Goal: Task Accomplishment & Management: Use online tool/utility

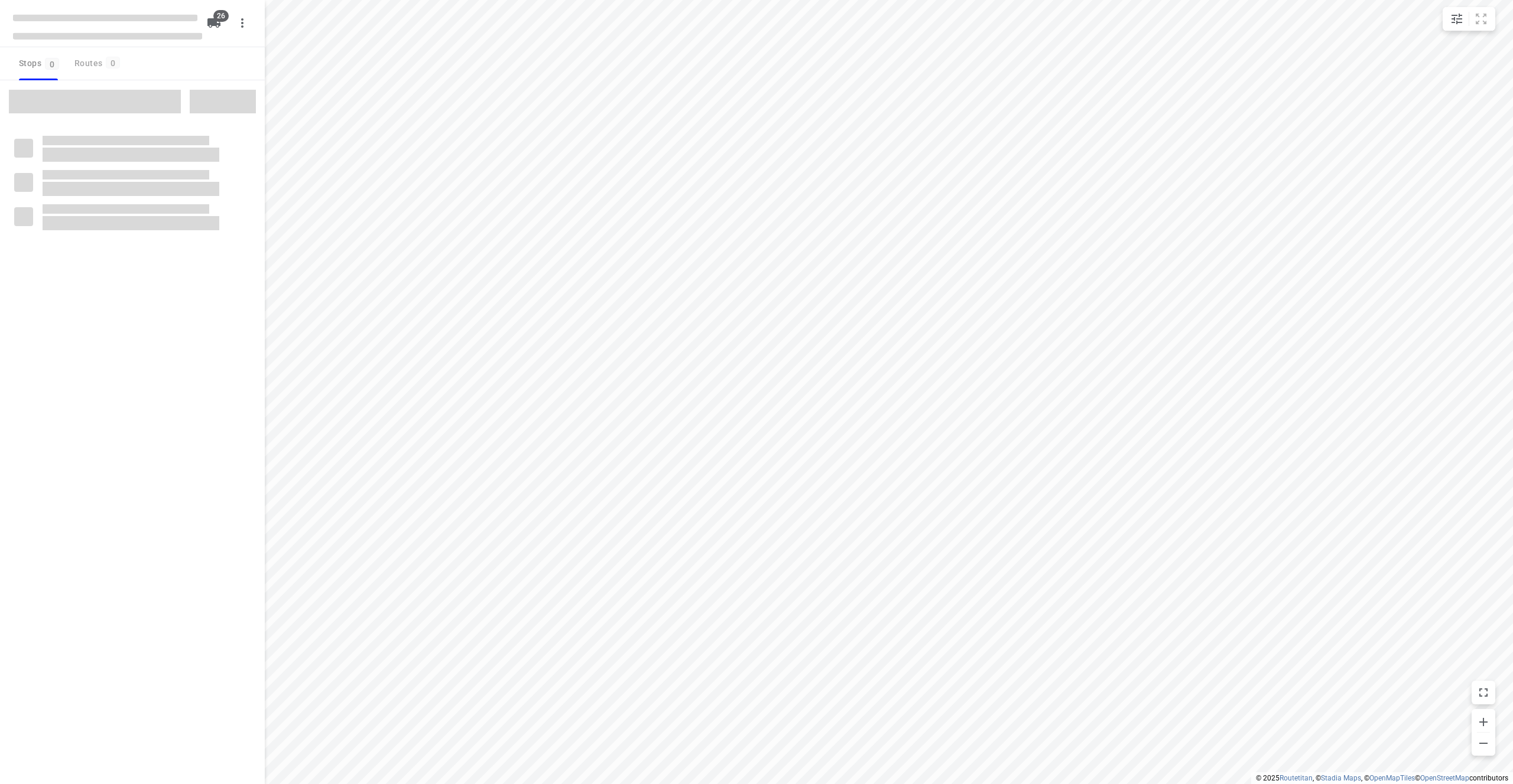
checkbox input "true"
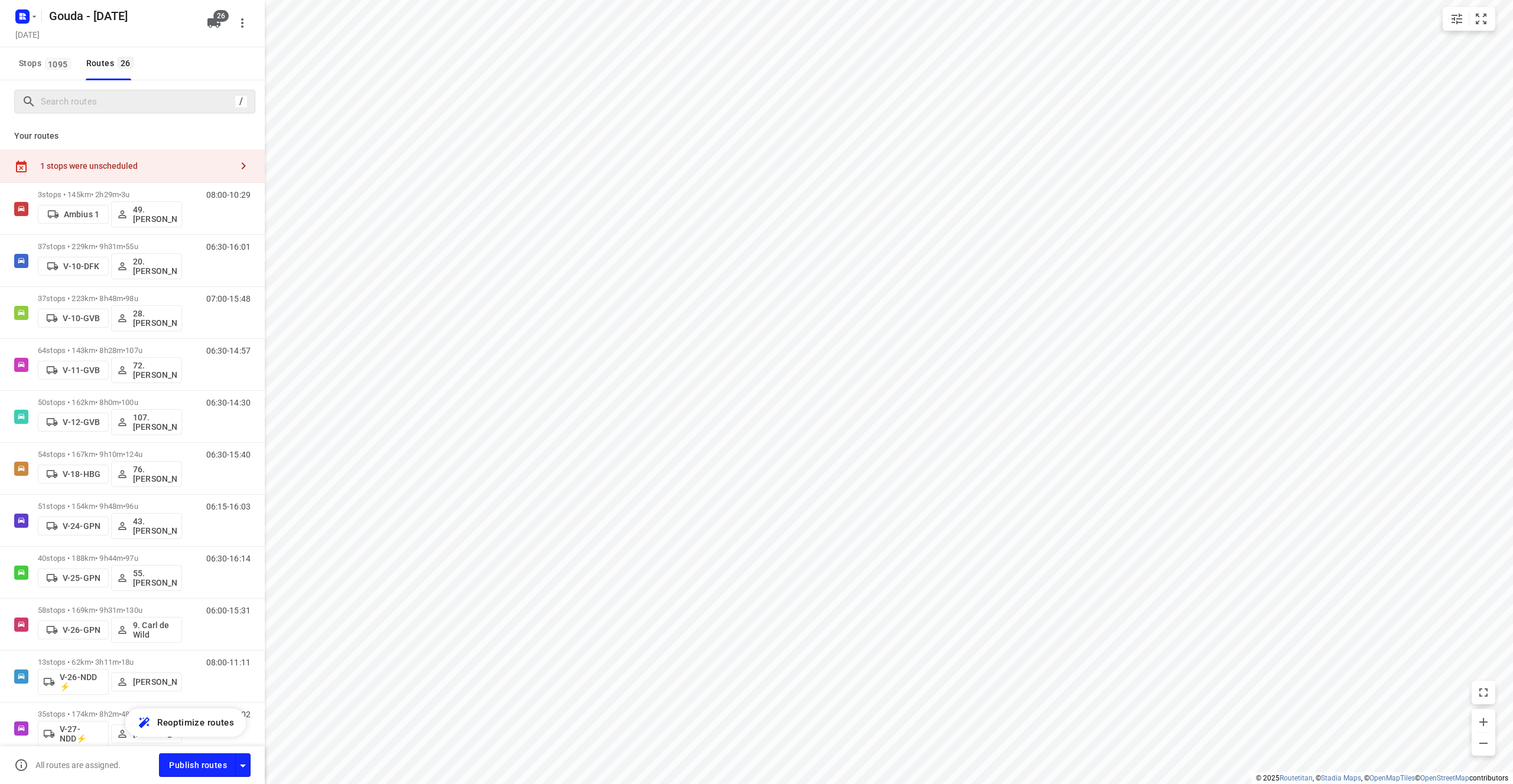
click at [84, 90] on div "/" at bounding box center [135, 102] width 241 height 24
drag, startPoint x: 92, startPoint y: 97, endPoint x: 96, endPoint y: 106, distance: 9.8
click at [94, 98] on input "Search routes" at bounding box center [147, 102] width 213 height 18
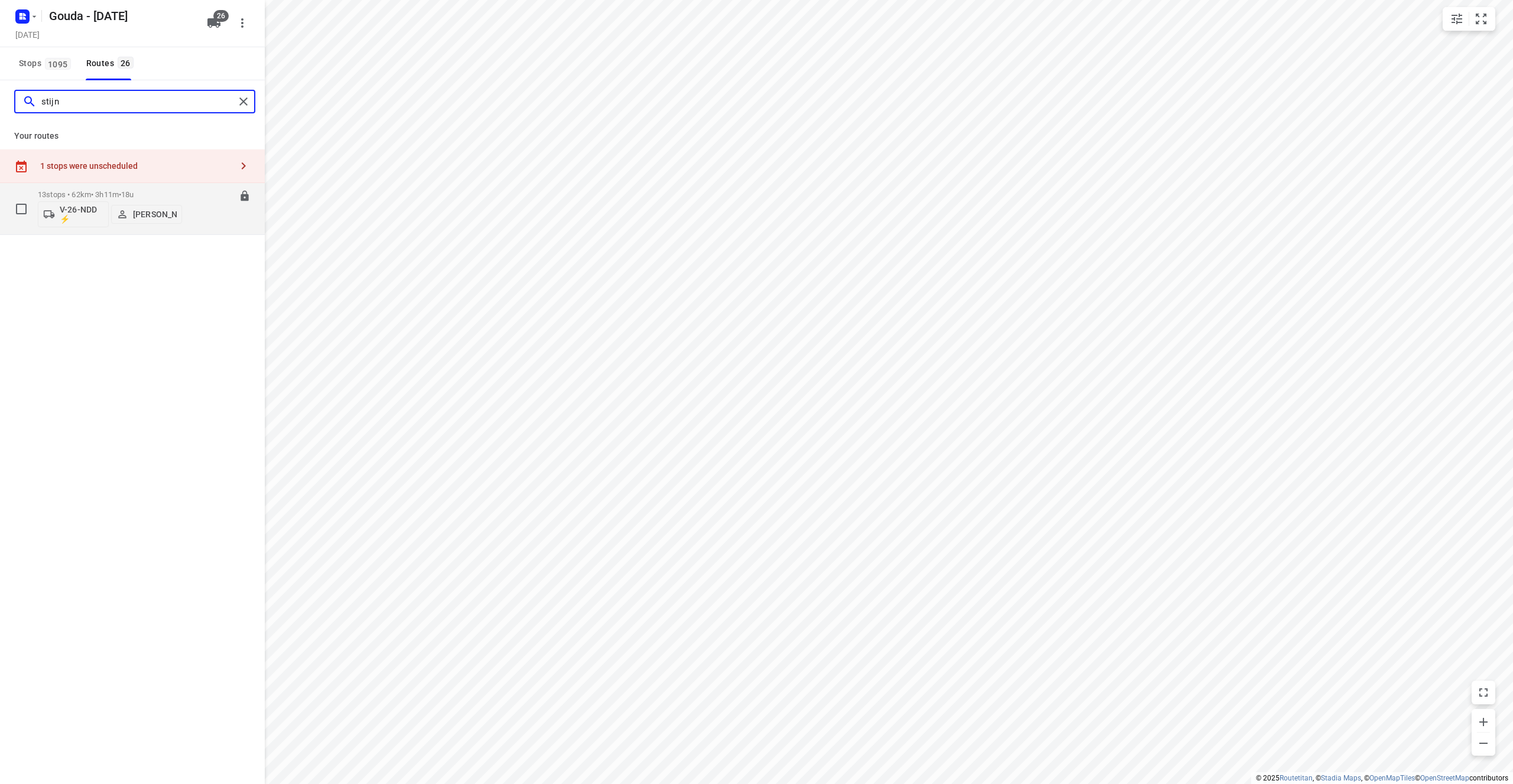
type input "stijn"
click at [177, 193] on p "13 stops • 62km • 3h11m • 18u" at bounding box center [110, 195] width 144 height 9
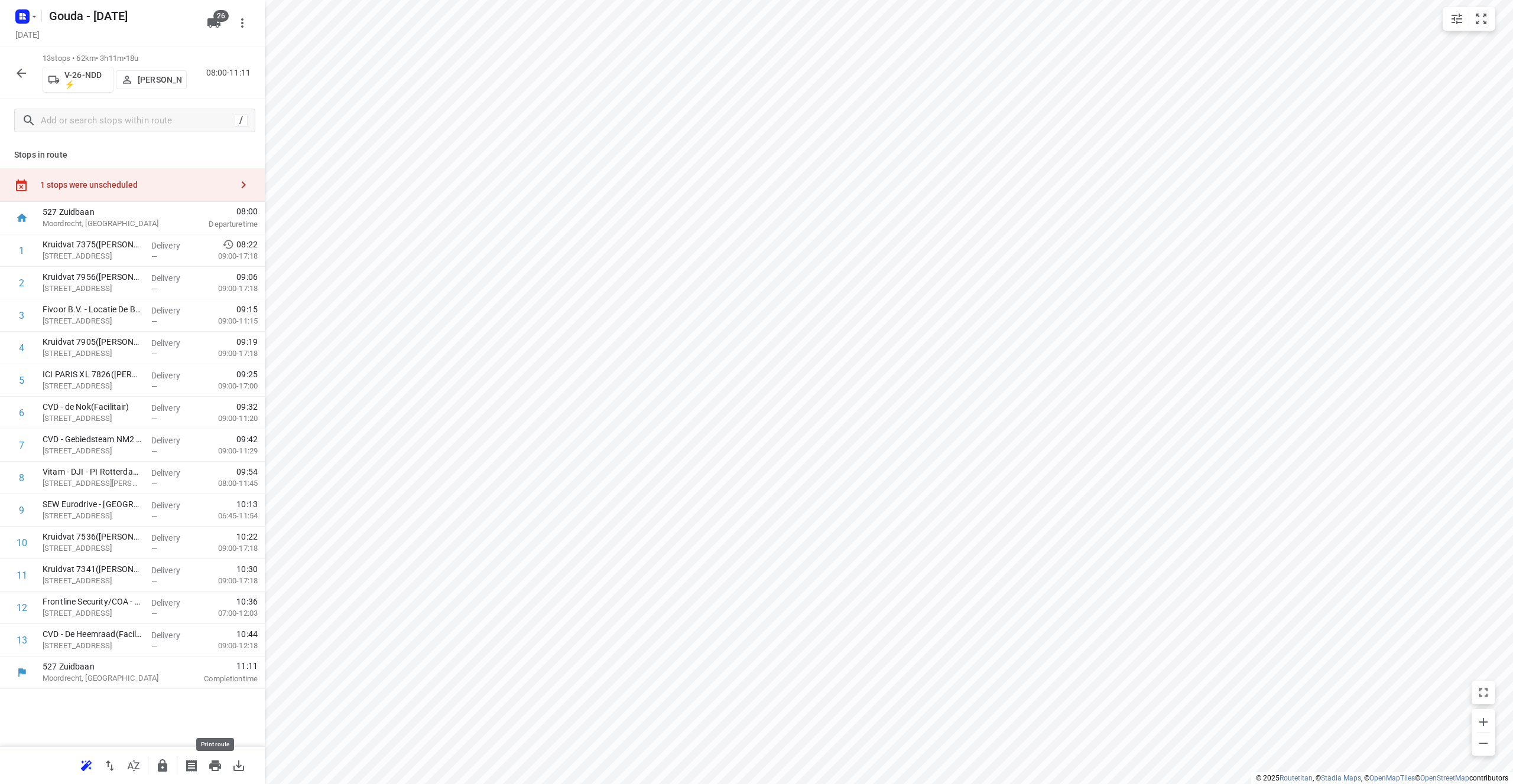
click at [212, 762] on icon "button" at bounding box center [215, 766] width 12 height 11
click at [108, 294] on p "[STREET_ADDRESS]" at bounding box center [92, 288] width 99 height 12
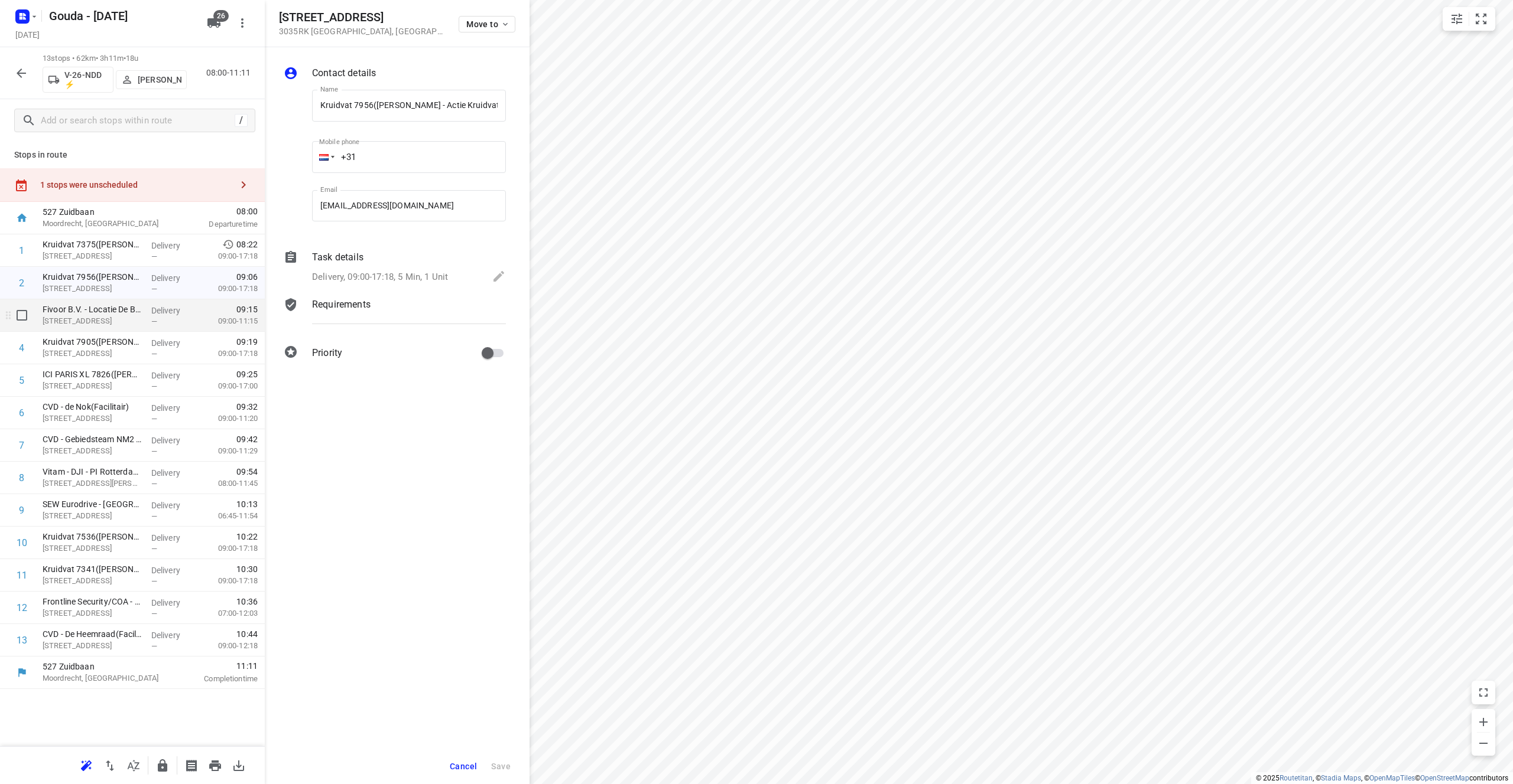
click at [144, 315] on div "Fivoor B.V. - Locatie De Blink([PERSON_NAME]) [STREET_ADDRESS]" at bounding box center [92, 316] width 108 height 33
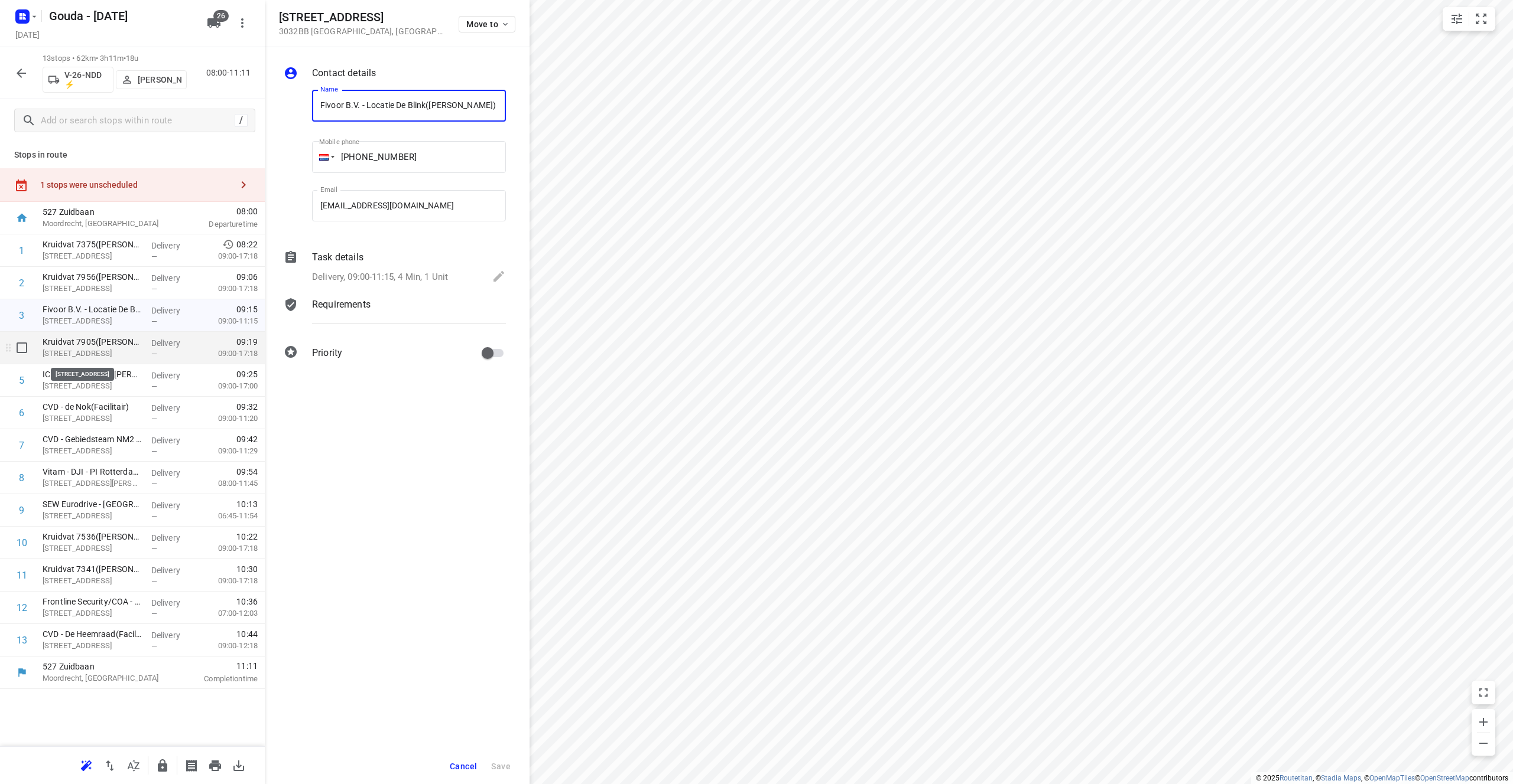
click at [114, 354] on p "[STREET_ADDRESS]" at bounding box center [92, 354] width 99 height 12
click at [138, 383] on p "[STREET_ADDRESS]" at bounding box center [92, 386] width 99 height 12
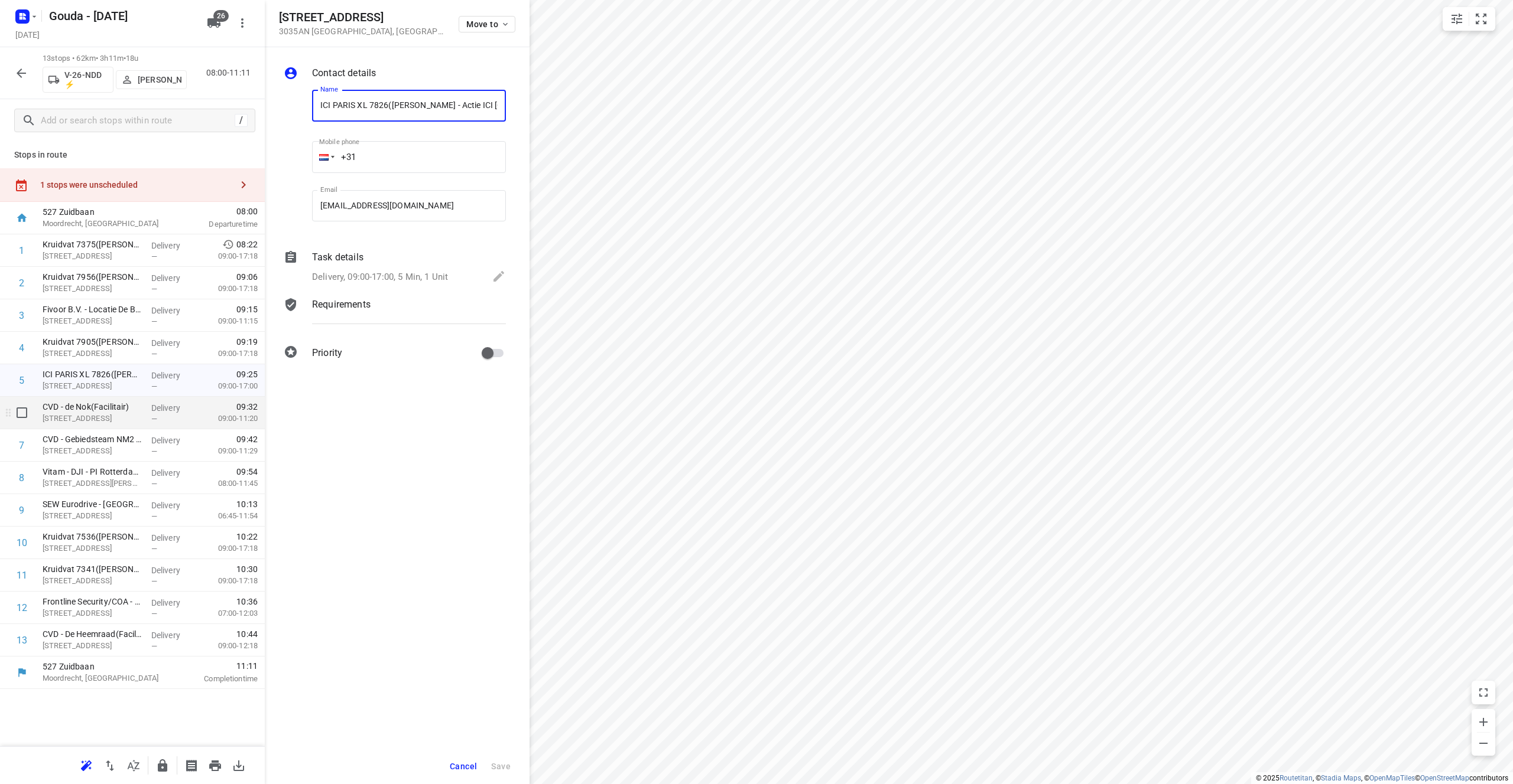
click at [138, 407] on p "CVD - de Nok(Facilitair)" at bounding box center [92, 407] width 99 height 12
click at [98, 481] on p "[STREET_ADDRESS][PERSON_NAME]" at bounding box center [92, 483] width 99 height 12
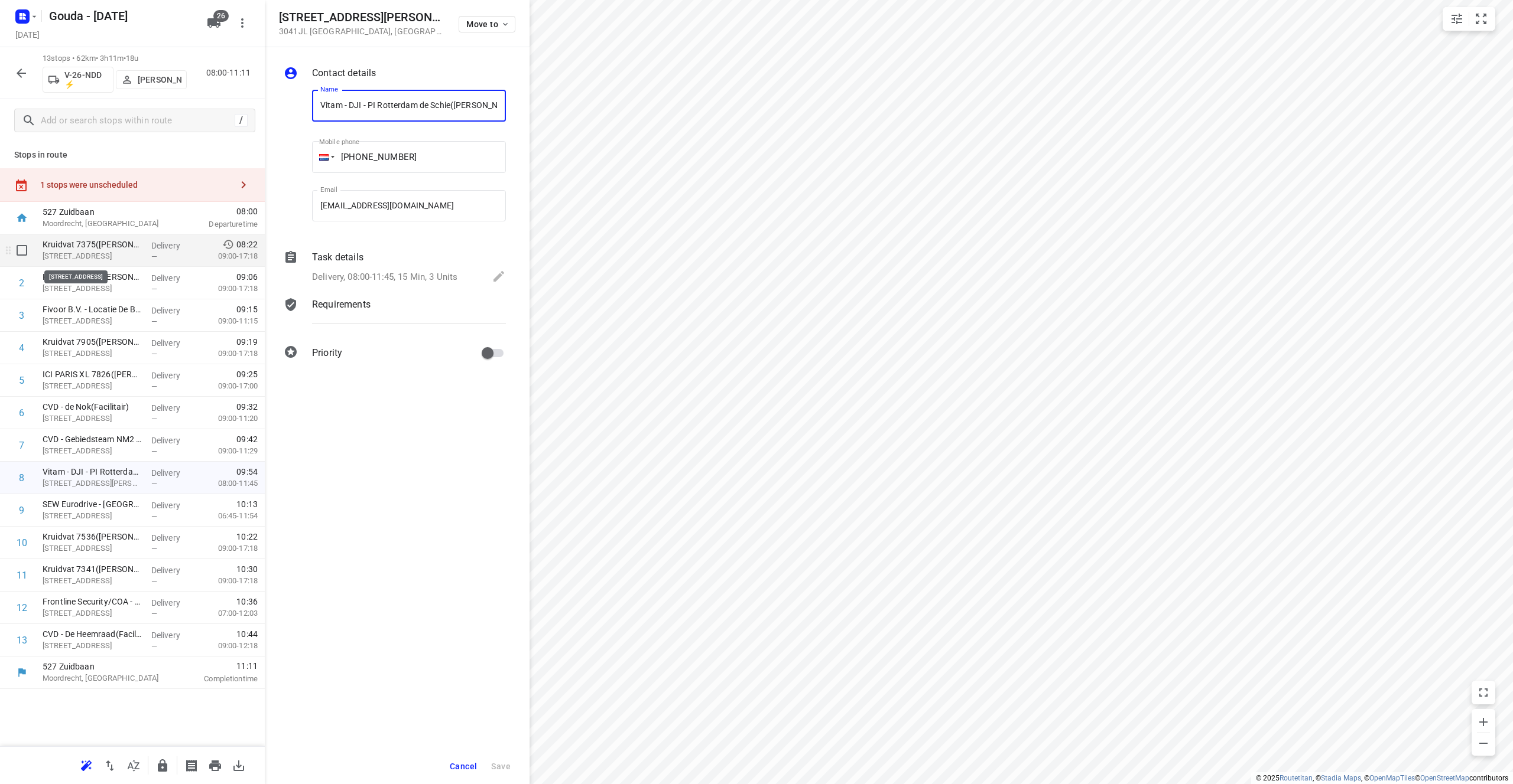
click at [123, 251] on p "[STREET_ADDRESS]" at bounding box center [92, 256] width 99 height 12
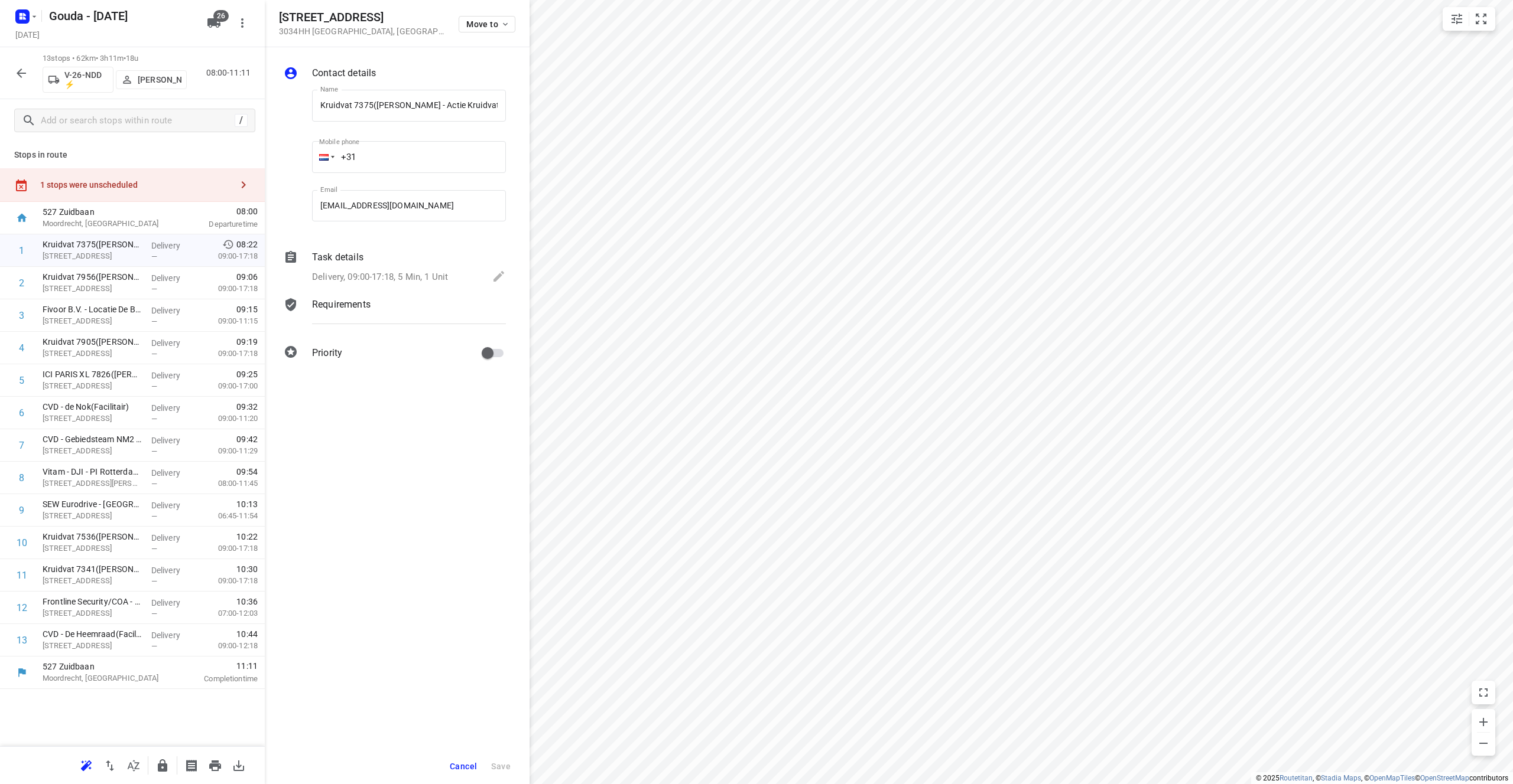
drag, startPoint x: 283, startPoint y: 15, endPoint x: 402, endPoint y: 15, distance: 119.0
click at [402, 15] on div "[STREET_ADDRESS] Move to" at bounding box center [398, 24] width 237 height 25
drag, startPoint x: 373, startPoint y: 107, endPoint x: 300, endPoint y: 103, distance: 73.1
click at [300, 103] on div "Name Kruidvat 7375([PERSON_NAME] - Actie Kruidvat) Name Mobile phone +31 ​ Emai…" at bounding box center [394, 157] width 227 height 156
click at [76, 287] on p "[STREET_ADDRESS]" at bounding box center [92, 288] width 99 height 12
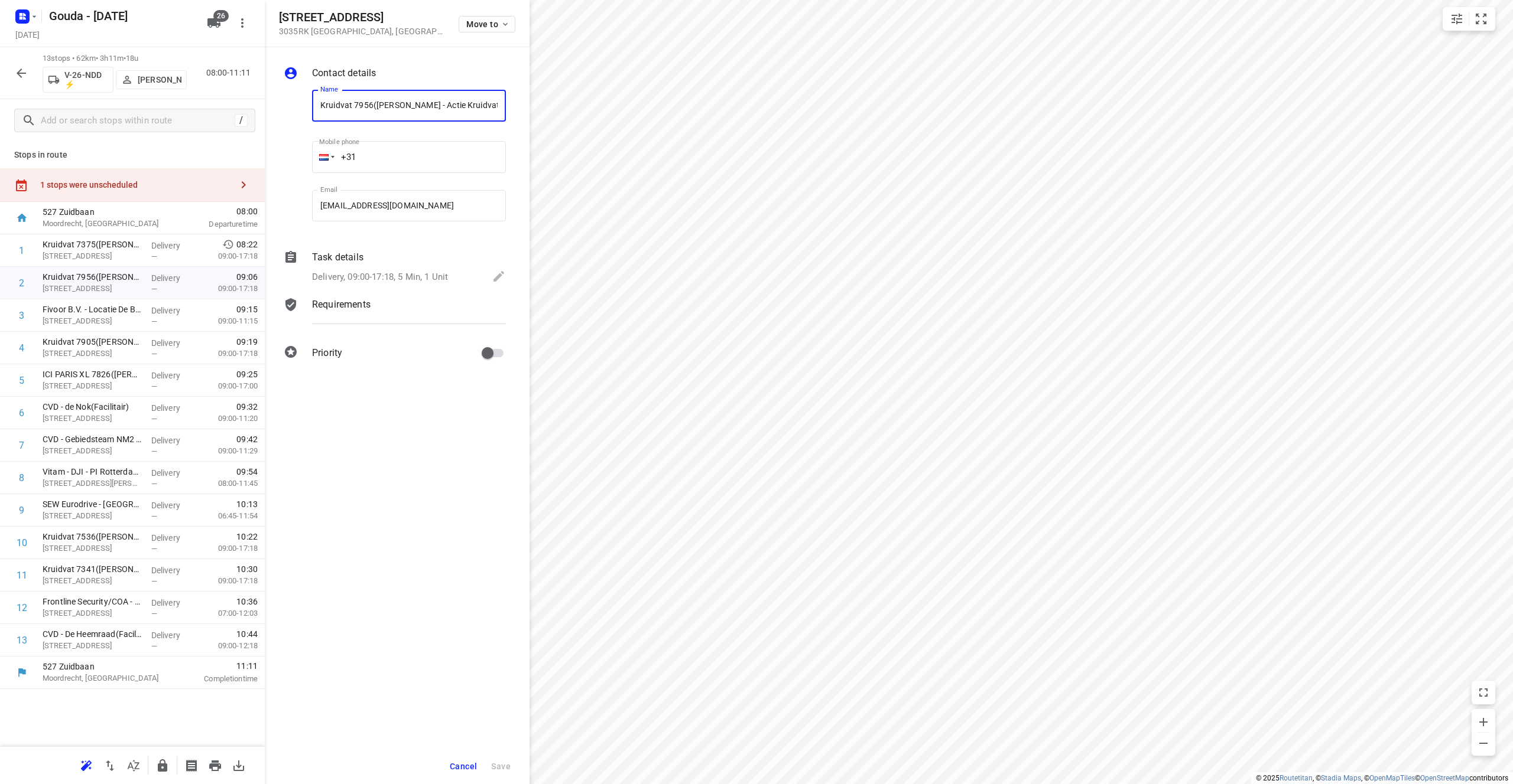
drag, startPoint x: 372, startPoint y: 105, endPoint x: 316, endPoint y: 100, distance: 56.2
click at [306, 106] on div "Name Kruidvat 7956([PERSON_NAME] - Actie Kruidvat) Name Mobile phone +31 ​ Emai…" at bounding box center [394, 157] width 227 height 156
drag, startPoint x: 283, startPoint y: 15, endPoint x: 392, endPoint y: 18, distance: 109.0
click at [392, 18] on h5 "[STREET_ADDRESS]" at bounding box center [362, 17] width 166 height 14
drag, startPoint x: 372, startPoint y: 106, endPoint x: 270, endPoint y: 104, distance: 102.0
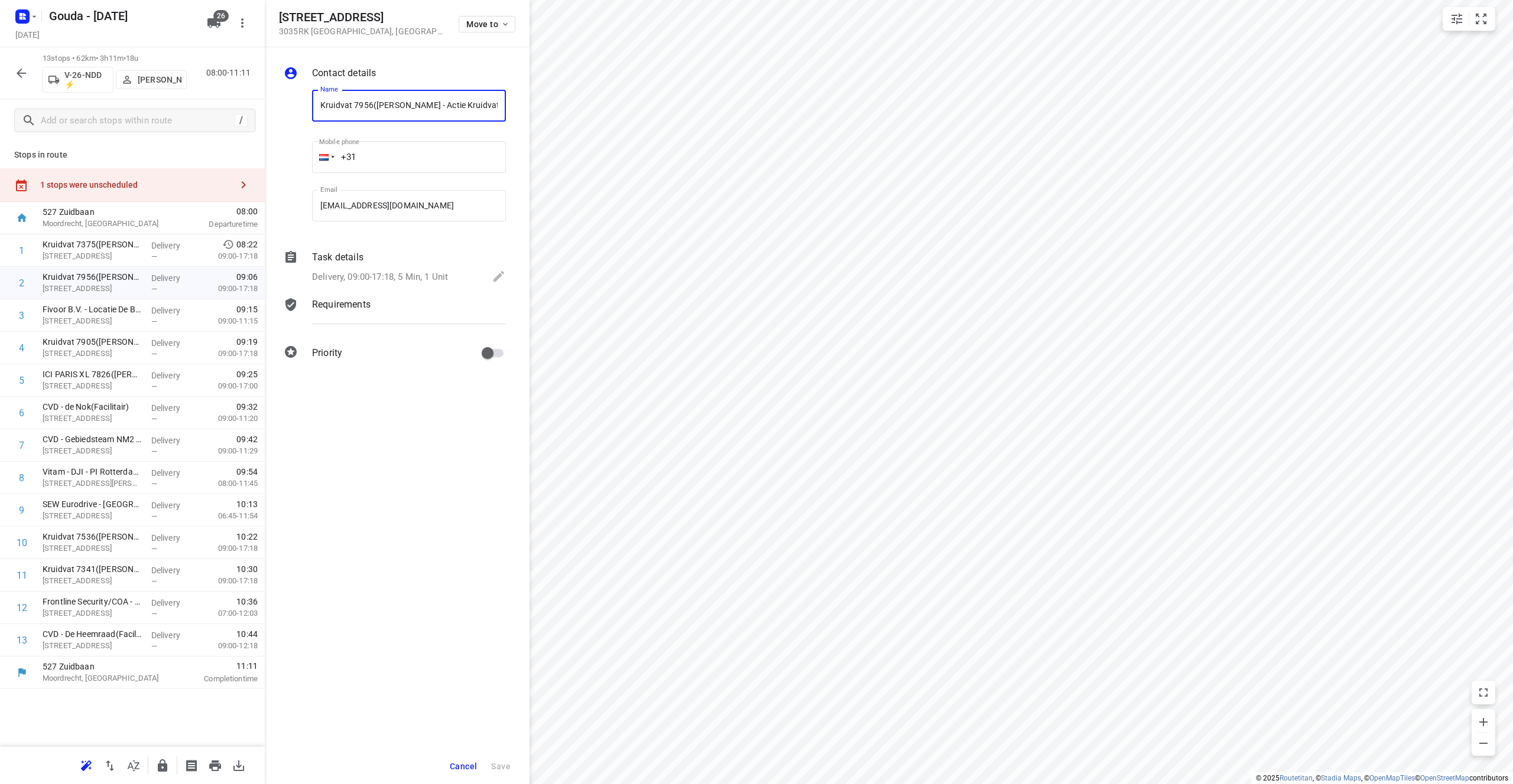
click at [269, 105] on div "Contact details Name Kruidvat 7956([PERSON_NAME] - Actie Kruidvat) Name Mobile …" at bounding box center [397, 216] width 265 height 337
click at [92, 252] on p "[STREET_ADDRESS]" at bounding box center [92, 256] width 99 height 12
drag, startPoint x: 279, startPoint y: 16, endPoint x: 398, endPoint y: 11, distance: 119.1
click at [398, 11] on h5 "[STREET_ADDRESS]" at bounding box center [362, 17] width 166 height 14
click at [158, 285] on div "—" at bounding box center [173, 289] width 44 height 9
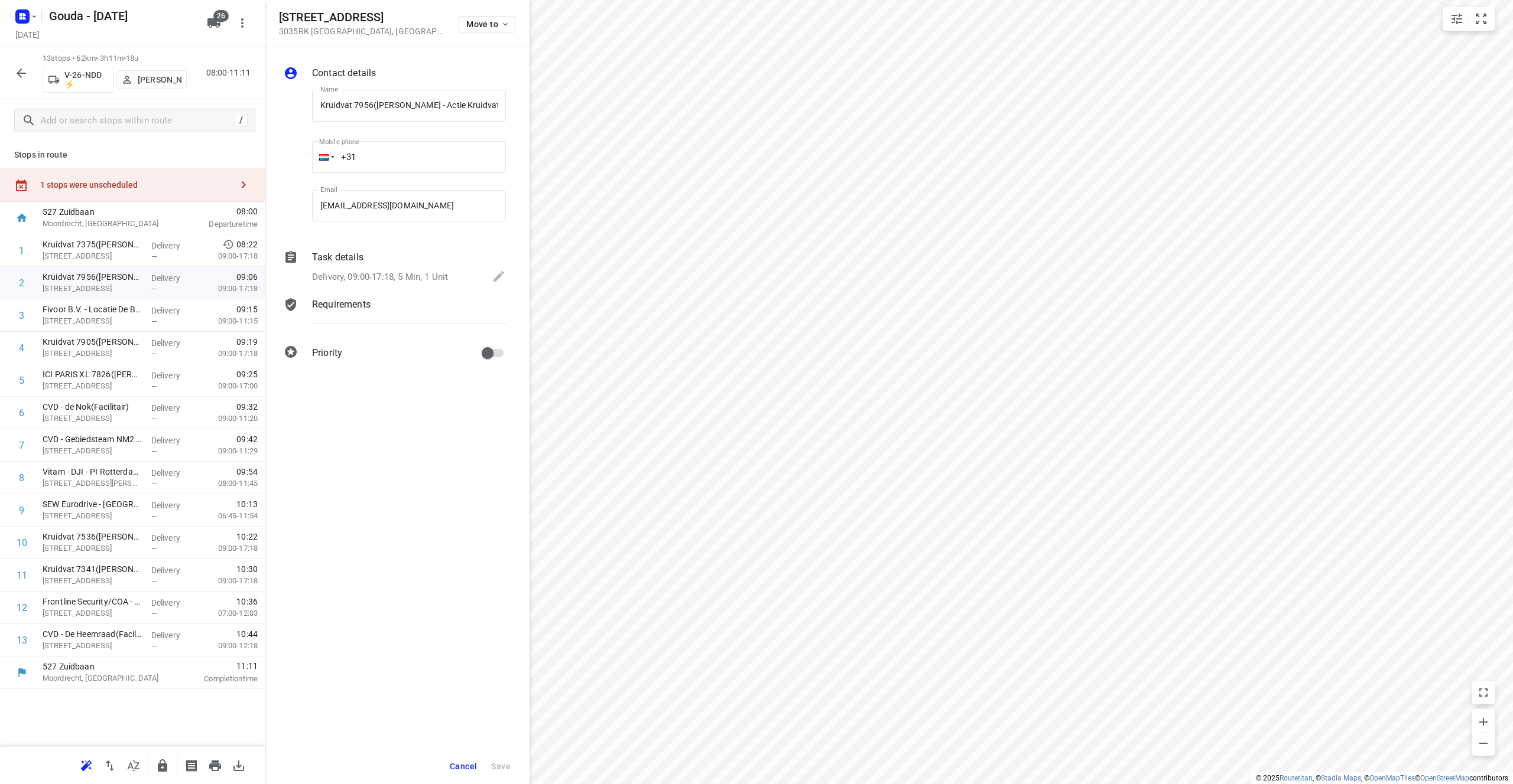
drag, startPoint x: 399, startPoint y: 18, endPoint x: 282, endPoint y: 18, distance: 117.0
click at [282, 18] on div "[STREET_ADDRESS] Move to" at bounding box center [398, 24] width 237 height 25
click at [86, 309] on p "Fivoor B.V. - Locatie De Blink([PERSON_NAME])" at bounding box center [92, 309] width 99 height 12
drag, startPoint x: 279, startPoint y: 17, endPoint x: 374, endPoint y: 15, distance: 95.0
click at [374, 15] on div "[STREET_ADDRESS] Move to" at bounding box center [397, 24] width 265 height 47
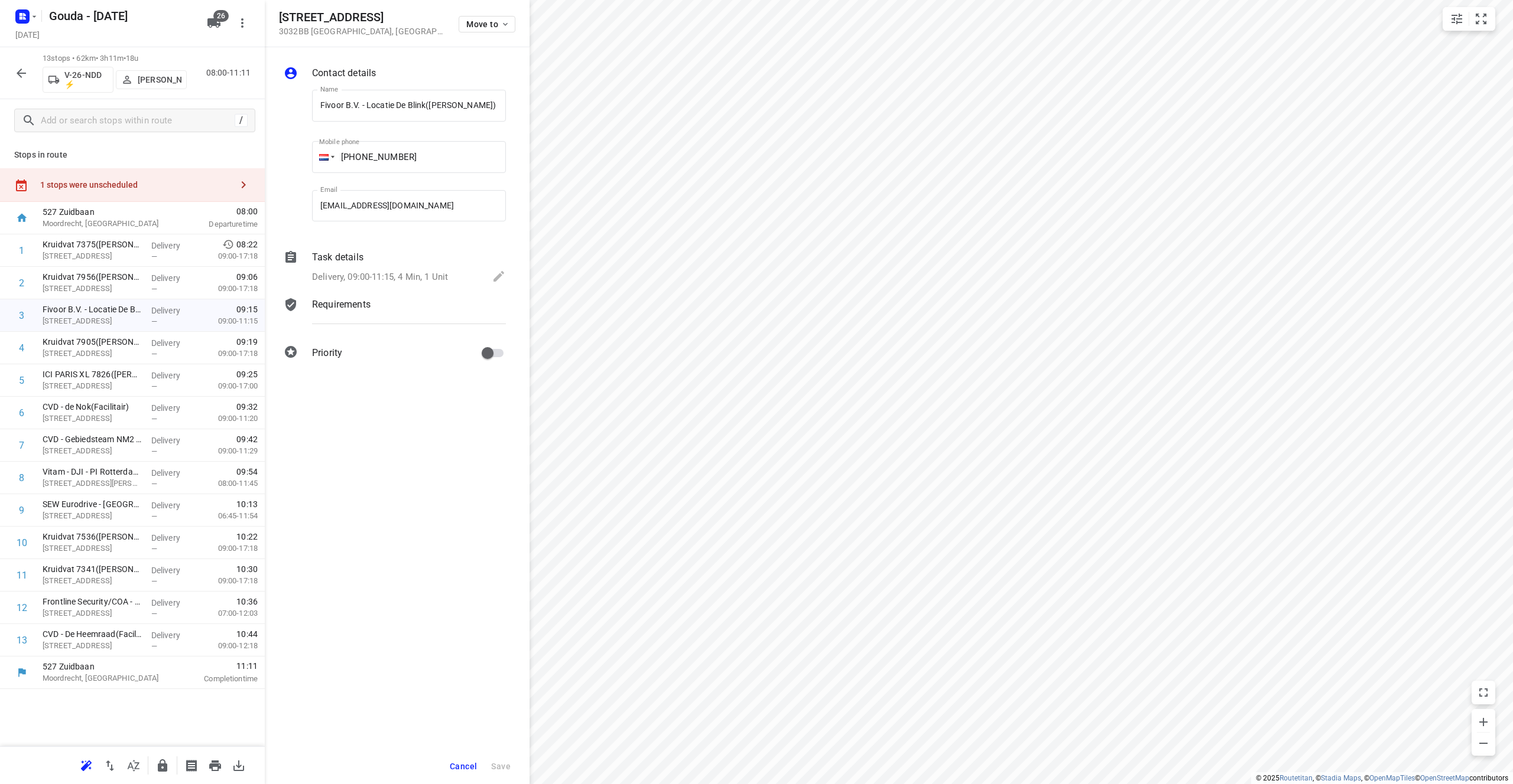
click at [392, 50] on div "Contact details Name Fivoor B.V. - Locatie De Blink([PERSON_NAME]) Name Mobile …" at bounding box center [397, 216] width 265 height 337
drag, startPoint x: 426, startPoint y: 104, endPoint x: 277, endPoint y: 109, distance: 149.1
click at [277, 109] on div "Contact details Name Fivoor B.V. - Locatie De Blink([PERSON_NAME]) Name Mobile …" at bounding box center [397, 216] width 265 height 337
click at [435, 105] on input "Fivoor B.V. - Locatie De Blink([PERSON_NAME])" at bounding box center [409, 106] width 194 height 32
drag, startPoint x: 429, startPoint y: 108, endPoint x: 485, endPoint y: 106, distance: 56.0
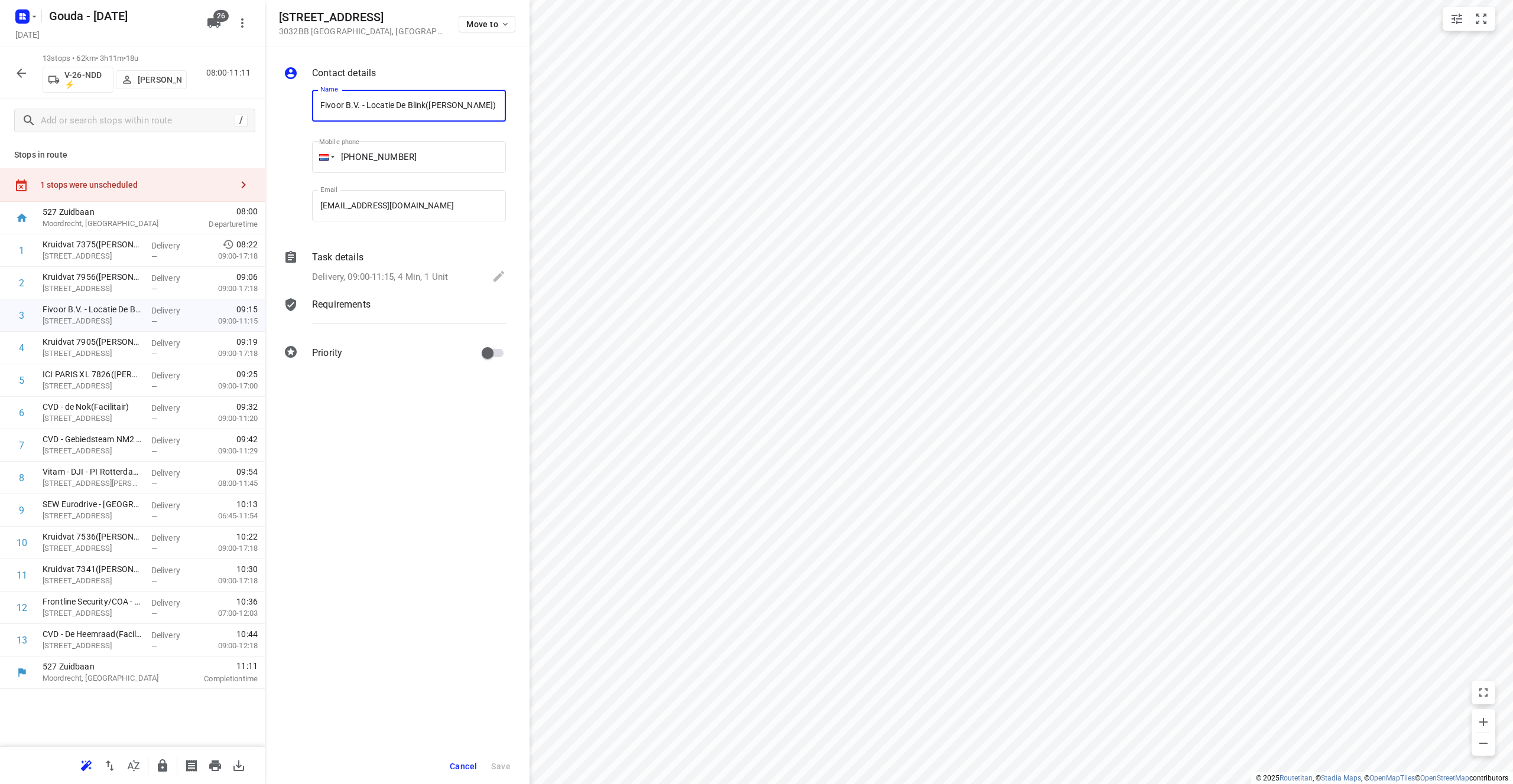
click at [485, 106] on input "Fivoor B.V. - Locatie De Blink([PERSON_NAME])" at bounding box center [409, 106] width 194 height 32
click at [116, 342] on p "Kruidvat 7905([PERSON_NAME] - Actie Kruidvat)" at bounding box center [92, 342] width 99 height 12
drag, startPoint x: 367, startPoint y: 15, endPoint x: 270, endPoint y: 21, distance: 97.2
click at [270, 21] on div "[STREET_ADDRESS] Move to" at bounding box center [397, 24] width 265 height 47
drag, startPoint x: 372, startPoint y: 106, endPoint x: 358, endPoint y: 92, distance: 19.8
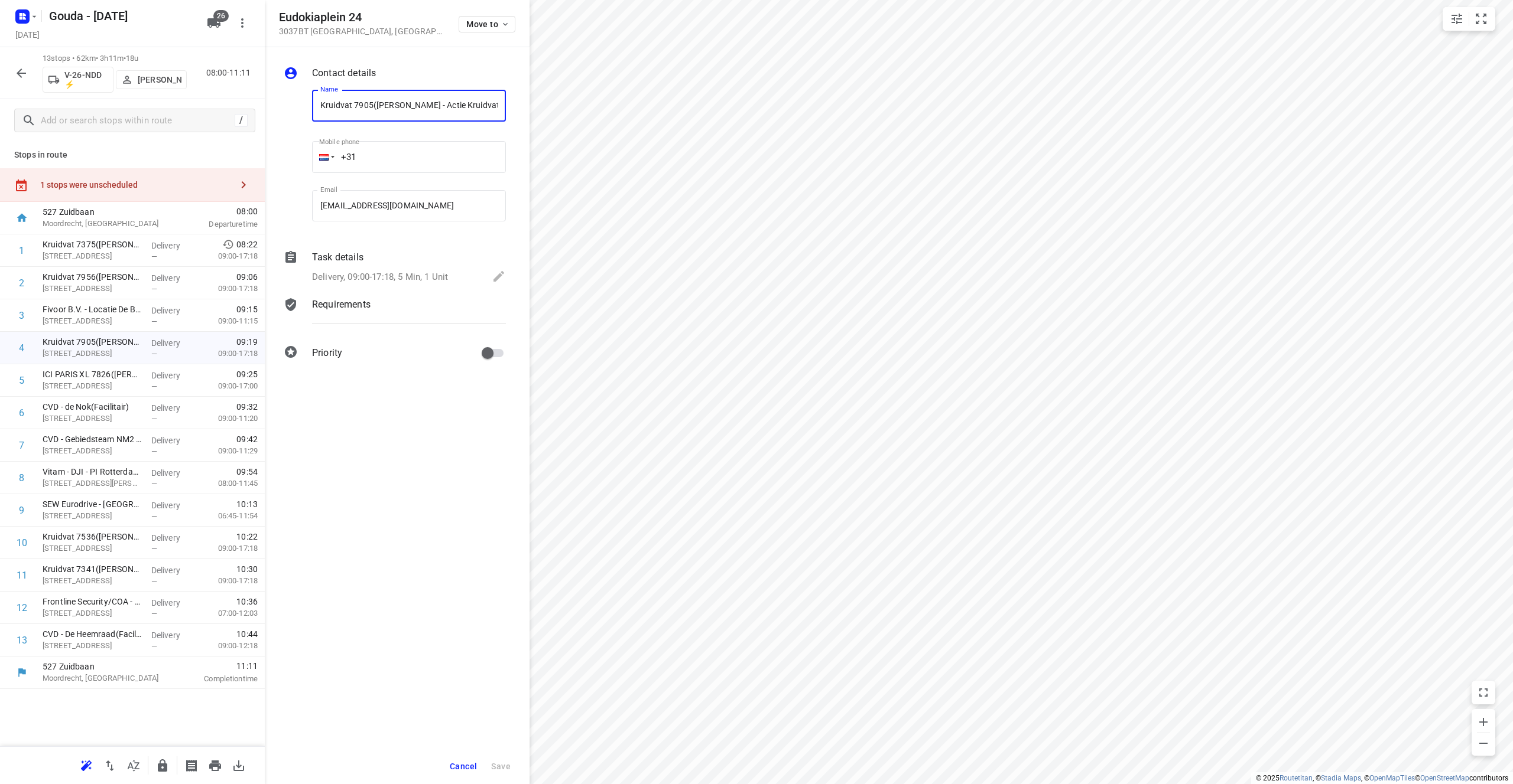
click at [318, 107] on input "Kruidvat 7905([PERSON_NAME] - Actie Kruidvat)" at bounding box center [409, 106] width 194 height 32
click at [112, 377] on p "ICI PARIS XL 7826([PERSON_NAME] - Actie ICI [GEOGRAPHIC_DATA])" at bounding box center [92, 374] width 99 height 12
drag, startPoint x: 388, startPoint y: 18, endPoint x: 265, endPoint y: 17, distance: 123.0
click at [265, 17] on div "[STREET_ADDRESS] Move to" at bounding box center [397, 24] width 265 height 47
drag, startPoint x: 387, startPoint y: 107, endPoint x: 301, endPoint y: 94, distance: 87.0
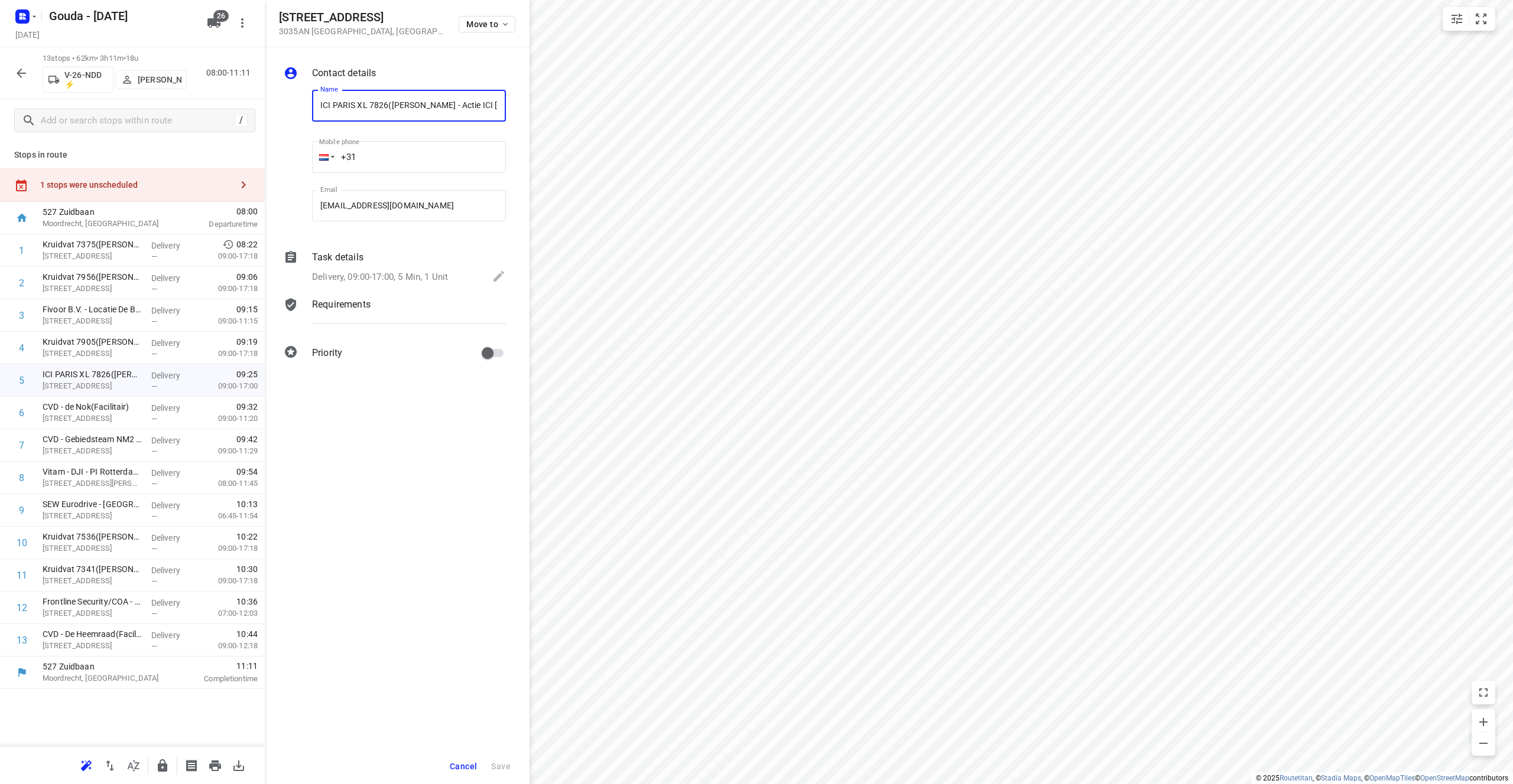
click at [289, 99] on div "Name ICI PARIS XL 7826([PERSON_NAME] - Actie ICI [GEOGRAPHIC_DATA]) Name Mobile…" at bounding box center [394, 157] width 227 height 156
click at [119, 409] on p "CVD - de Nok(Facilitair)" at bounding box center [92, 407] width 99 height 12
drag, startPoint x: 348, startPoint y: 16, endPoint x: 273, endPoint y: 13, distance: 75.1
click at [272, 15] on div "[STREET_ADDRESS] Move to" at bounding box center [397, 24] width 265 height 47
drag, startPoint x: 368, startPoint y: 105, endPoint x: 278, endPoint y: 100, distance: 90.1
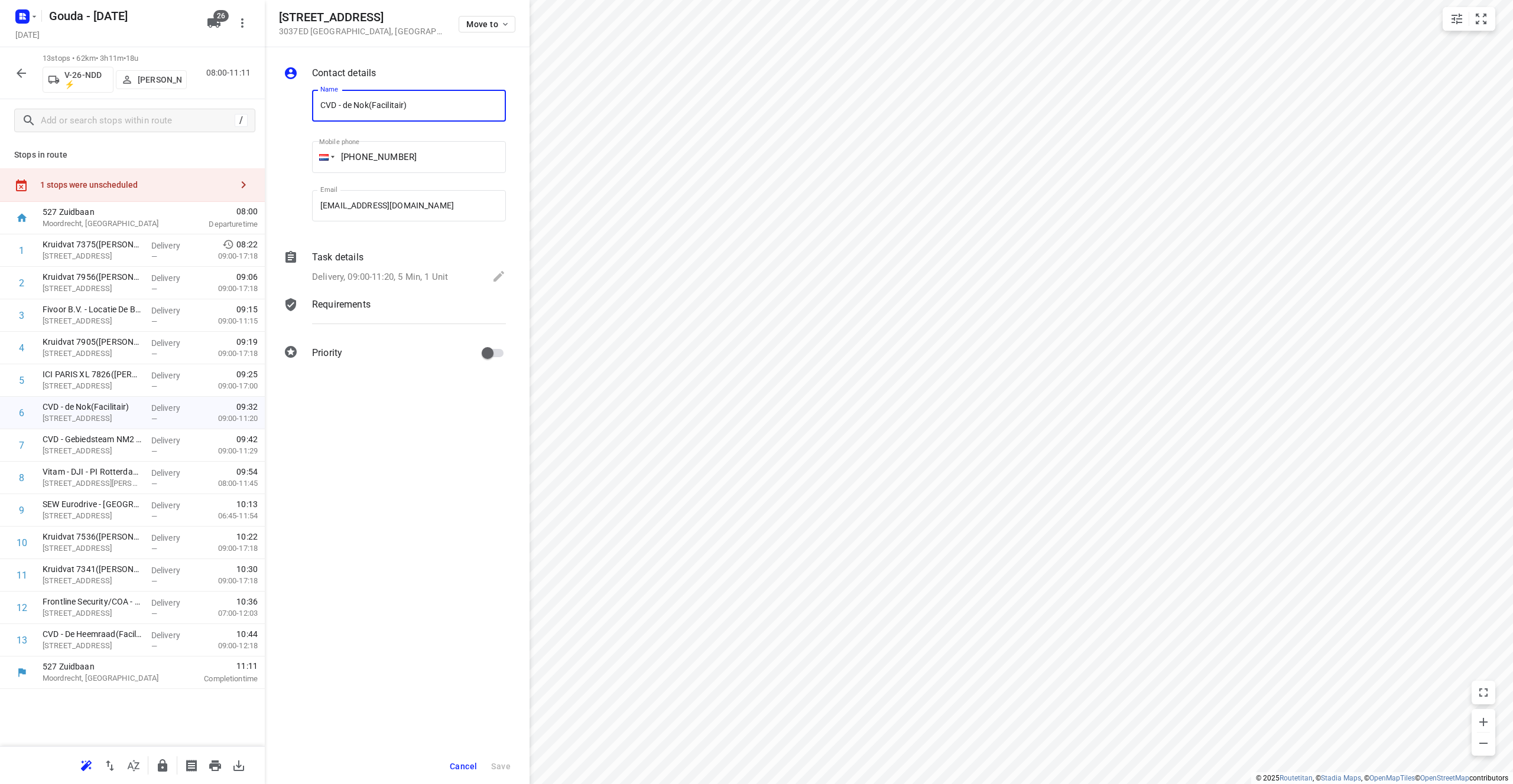
click at [277, 100] on div "Contact details Name CVD - de Nok(Facilitair) Name Mobile phone [PHONE_NUMBER] …" at bounding box center [397, 216] width 265 height 337
click at [96, 438] on p "CVD - Gebiedsteam NM2 NO(Facilitair)" at bounding box center [92, 439] width 99 height 12
drag, startPoint x: 355, startPoint y: 15, endPoint x: 281, endPoint y: 13, distance: 74.0
click at [281, 13] on div "[STREET_ADDRESS] Move to" at bounding box center [398, 24] width 237 height 25
drag, startPoint x: 382, startPoint y: 100, endPoint x: 274, endPoint y: 102, distance: 108.0
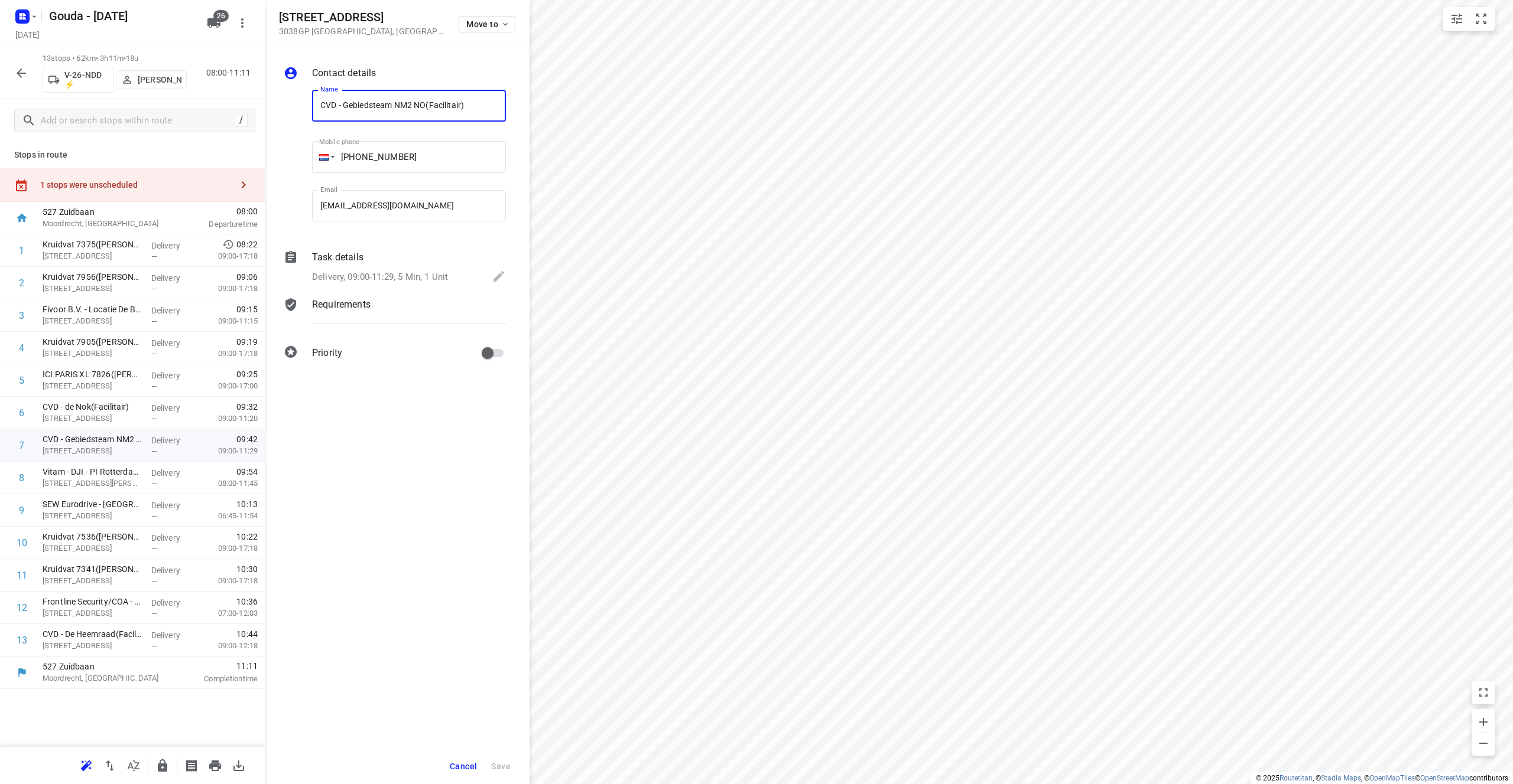
click at [273, 101] on div "Contact details Name CVD - Gebiedsteam NM2 NO(Facilitair) Name Mobile phone [PH…" at bounding box center [397, 216] width 265 height 337
click at [112, 458] on div "CVD - Gebiedsteam NM2 NO(Facilitair) [STREET_ADDRESS]" at bounding box center [92, 446] width 108 height 33
click at [107, 467] on div "1 Kruidvat 7375([PERSON_NAME] - Actie Kruidvat) [STREET_ADDRESS] Delivery — 08:…" at bounding box center [132, 446] width 265 height 422
click at [115, 482] on p "[STREET_ADDRESS][PERSON_NAME]" at bounding box center [92, 483] width 99 height 12
drag, startPoint x: 409, startPoint y: 16, endPoint x: 239, endPoint y: 16, distance: 170.0
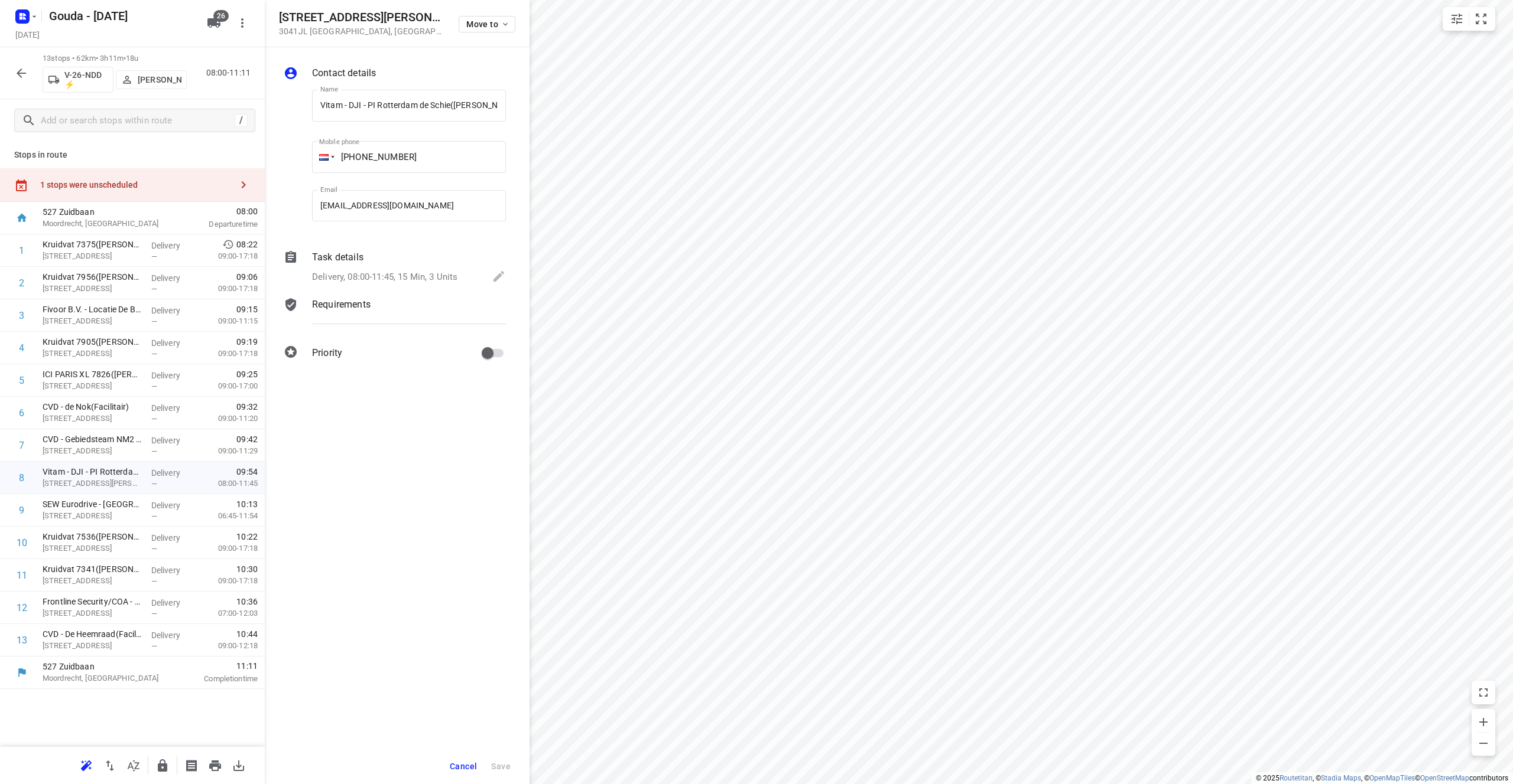
click at [239, 16] on div "[STREET_ADDRESS][PERSON_NAME] Move to Contact details Name Vitam - DJI - PI [GE…" at bounding box center [132, 392] width 265 height 784
drag, startPoint x: 378, startPoint y: 27, endPoint x: 392, endPoint y: 26, distance: 14.0
click at [378, 27] on p "3041JL [GEOGRAPHIC_DATA] , [GEOGRAPHIC_DATA]" at bounding box center [362, 31] width 166 height 9
drag, startPoint x: 421, startPoint y: 16, endPoint x: 279, endPoint y: 16, distance: 142.0
click at [279, 16] on div "[STREET_ADDRESS][PERSON_NAME] Move to" at bounding box center [398, 24] width 237 height 25
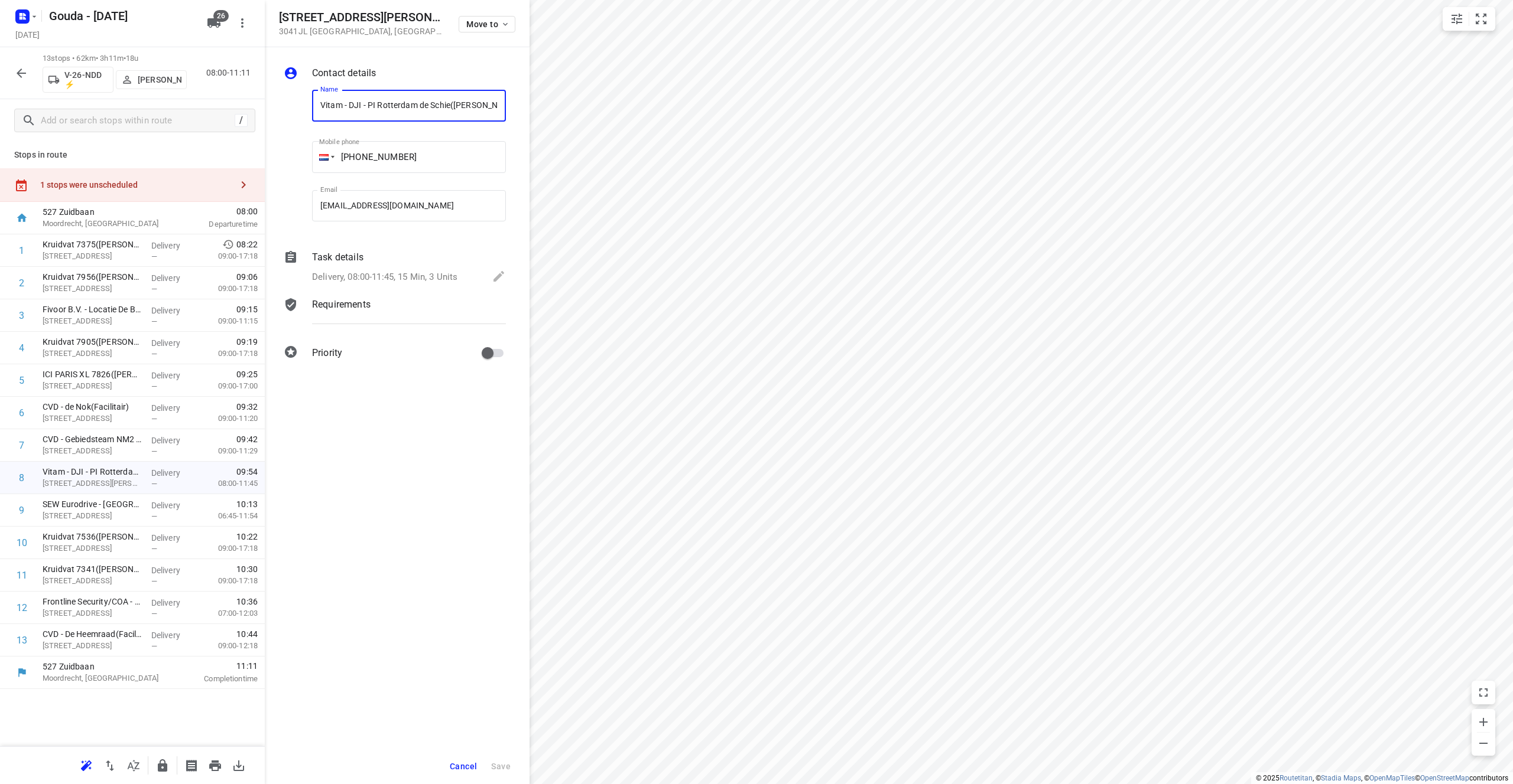
drag, startPoint x: 452, startPoint y: 106, endPoint x: 263, endPoint y: 106, distance: 189.0
click at [263, 106] on div "[STREET_ADDRESS][PERSON_NAME] Move to Contact details Name Vitam - DJI - PI [GE…" at bounding box center [132, 392] width 265 height 784
click at [114, 512] on p "[STREET_ADDRESS]" at bounding box center [92, 516] width 99 height 12
drag, startPoint x: 277, startPoint y: 16, endPoint x: 400, endPoint y: 21, distance: 123.1
click at [400, 21] on div "[STREET_ADDRESS] Move to" at bounding box center [397, 24] width 265 height 47
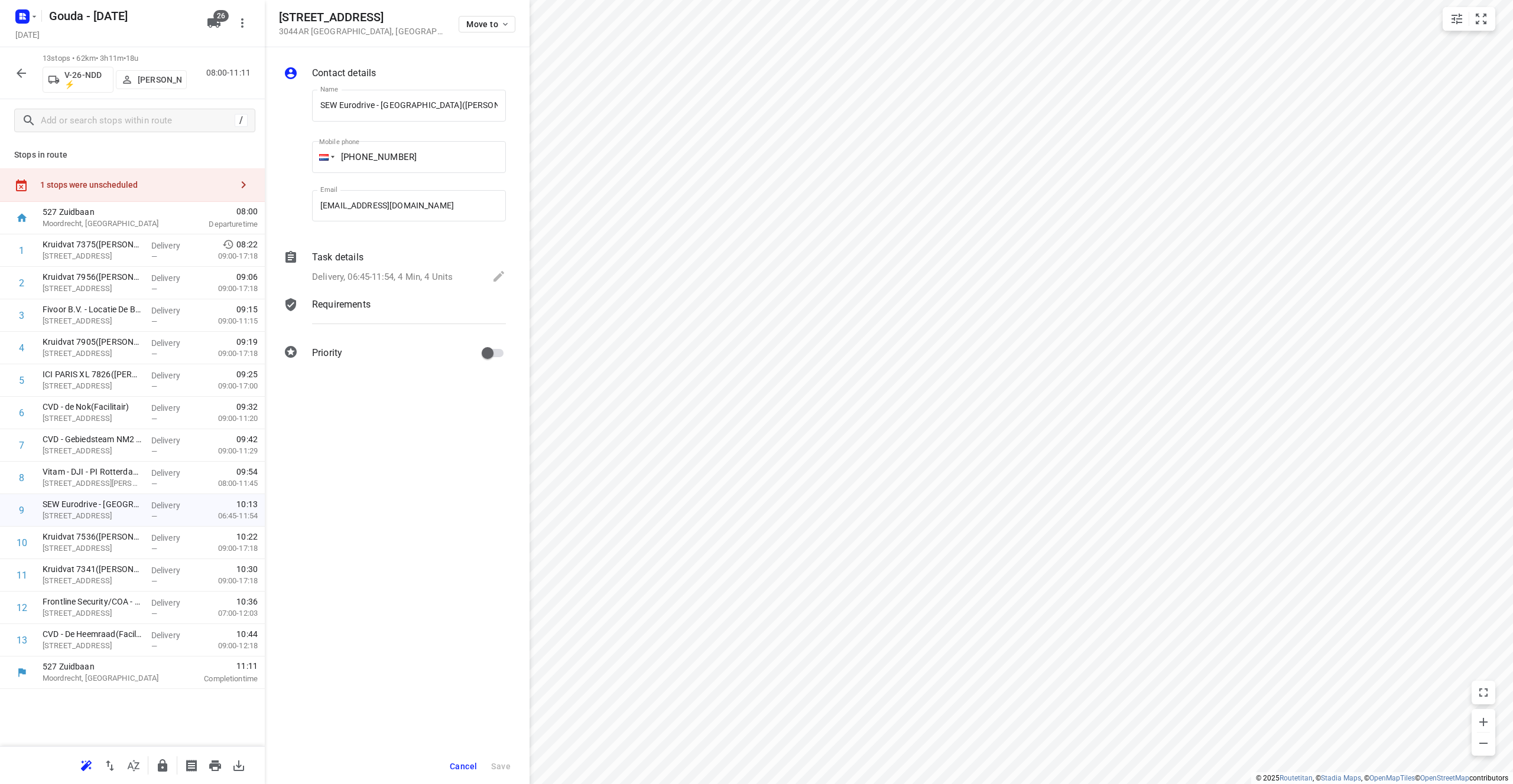
click at [358, 33] on p "[GEOGRAPHIC_DATA] , [GEOGRAPHIC_DATA]" at bounding box center [362, 31] width 166 height 9
drag, startPoint x: 420, startPoint y: 104, endPoint x: 293, endPoint y: 106, distance: 127.0
click at [293, 106] on div "Name SEW Eurodrive - [GEOGRAPHIC_DATA]([PERSON_NAME]) Name Mobile phone [PHONE_…" at bounding box center [394, 157] width 227 height 156
click at [122, 545] on p "[STREET_ADDRESS]" at bounding box center [92, 548] width 99 height 12
drag, startPoint x: 406, startPoint y: 14, endPoint x: 267, endPoint y: 13, distance: 139.0
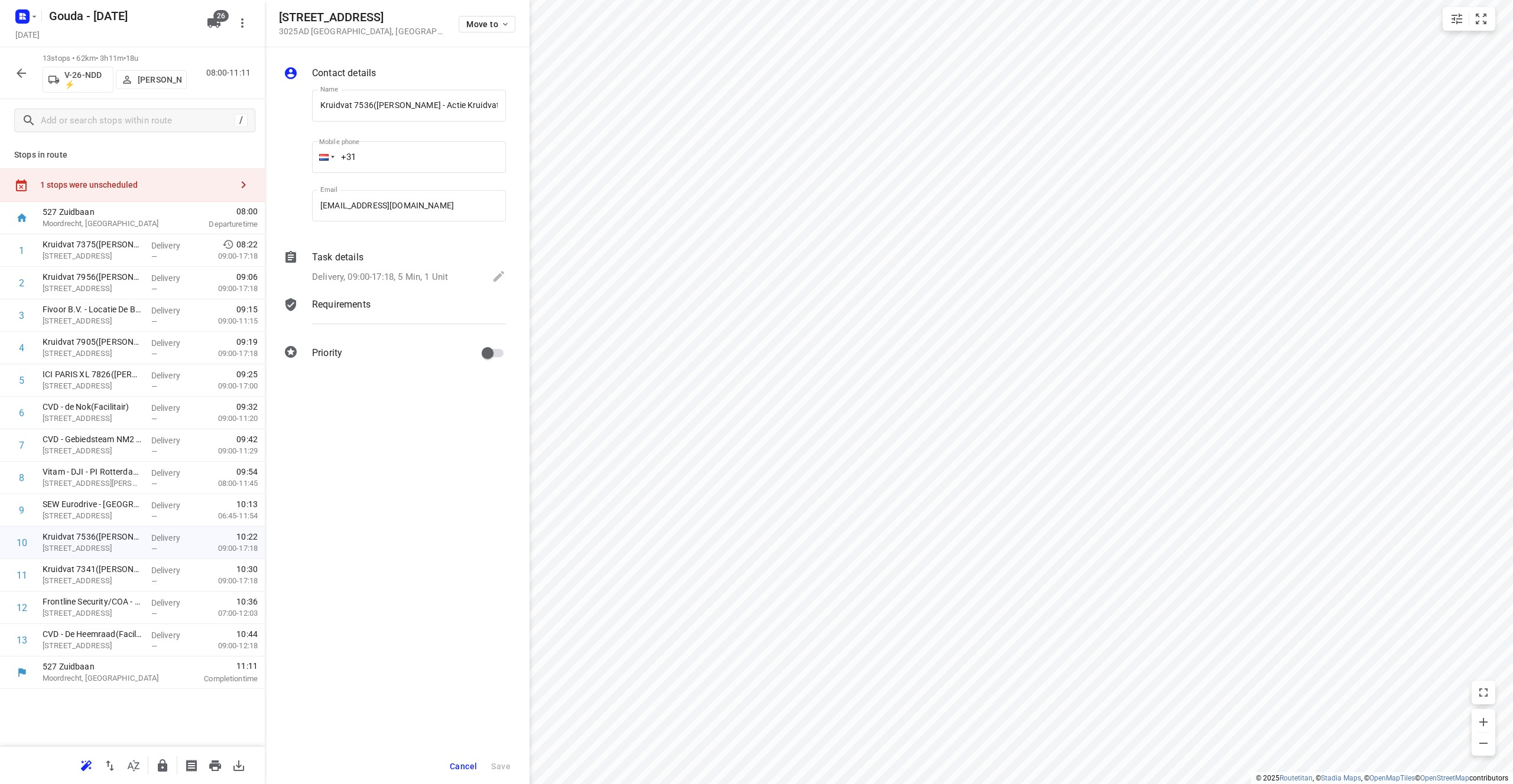
click at [267, 13] on div "[STREET_ADDRESS] Move to" at bounding box center [397, 24] width 265 height 47
click at [82, 578] on p "[STREET_ADDRESS]" at bounding box center [92, 581] width 99 height 12
drag, startPoint x: 400, startPoint y: 15, endPoint x: 257, endPoint y: 16, distance: 143.0
click at [254, 17] on div "[STREET_ADDRESS] Move to Contact details Name Kruidvat 7341([PERSON_NAME] - Act…" at bounding box center [132, 392] width 265 height 784
click at [274, 8] on div "[STREET_ADDRESS] Move to" at bounding box center [397, 24] width 265 height 47
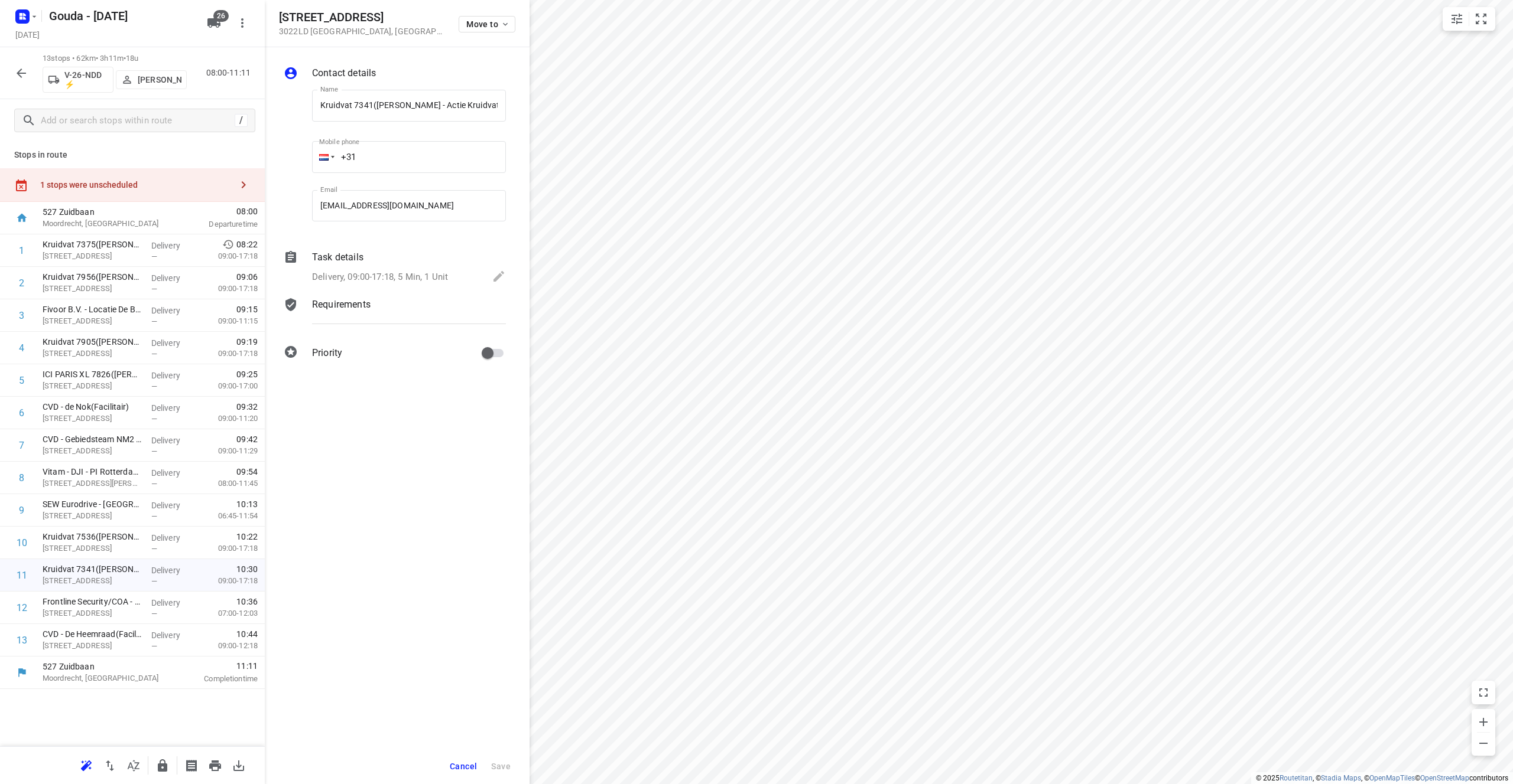
drag, startPoint x: 279, startPoint y: 15, endPoint x: 419, endPoint y: 19, distance: 140.1
click at [419, 19] on div "[STREET_ADDRESS] Move to" at bounding box center [398, 24] width 237 height 25
drag, startPoint x: 372, startPoint y: 107, endPoint x: 227, endPoint y: 95, distance: 145.5
click at [227, 95] on div "[STREET_ADDRESS] Move to Contact details Name Kruidvat 7341([PERSON_NAME] - Act…" at bounding box center [132, 392] width 265 height 784
click at [120, 606] on p "Frontline Security/COA - [GEOGRAPHIC_DATA]([PERSON_NAME])" at bounding box center [92, 601] width 99 height 12
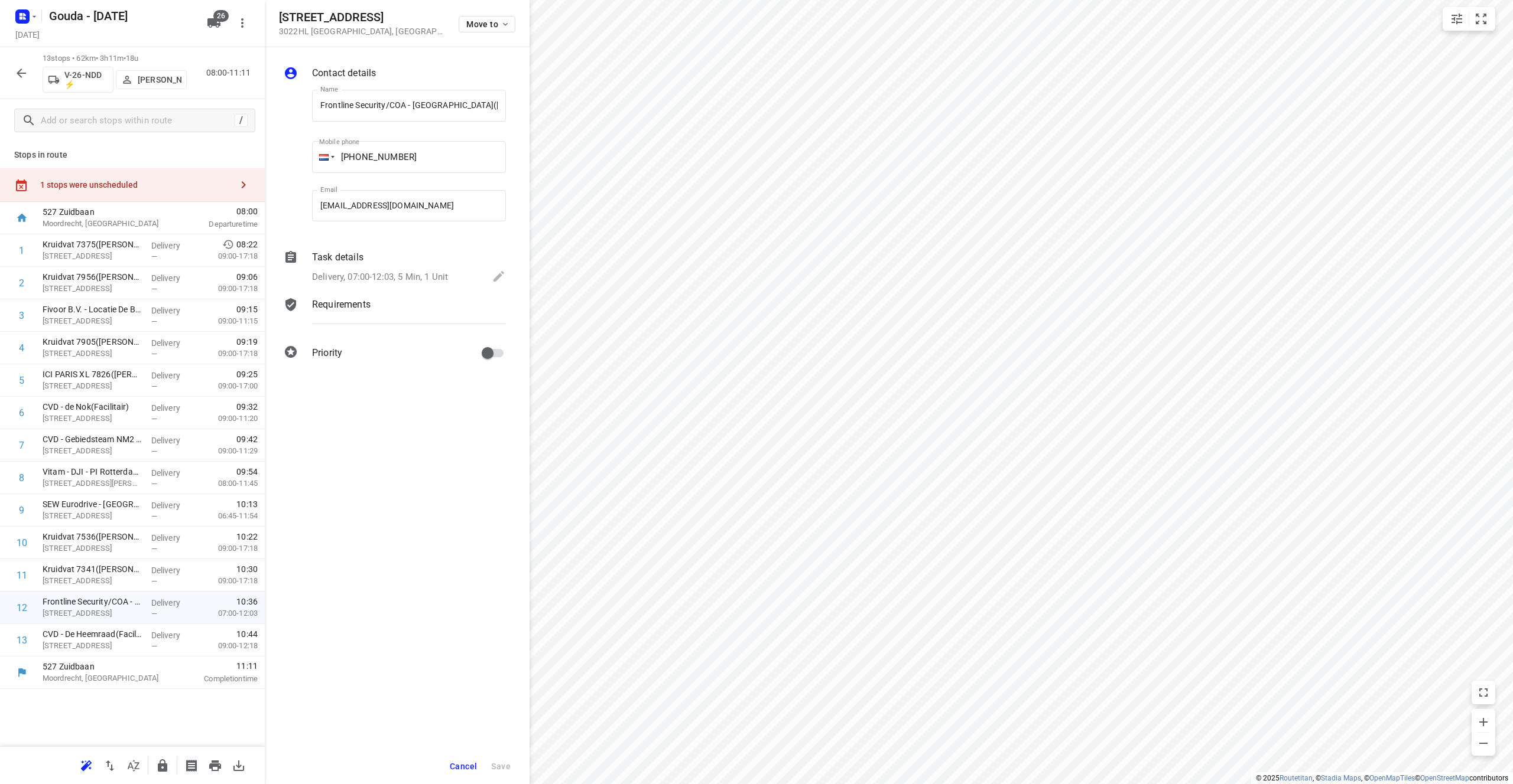
drag, startPoint x: 386, startPoint y: 13, endPoint x: 271, endPoint y: 10, distance: 115.0
click at [271, 10] on div "[STREET_ADDRESS] Move to" at bounding box center [397, 24] width 265 height 47
click at [132, 645] on p "[STREET_ADDRESS]" at bounding box center [92, 646] width 99 height 12
drag, startPoint x: 372, startPoint y: 104, endPoint x: 215, endPoint y: 105, distance: 157.0
click at [215, 105] on div "Heemraadssingel 151 3022CE [GEOGRAPHIC_DATA] , [GEOGRAPHIC_DATA] Move to Contac…" at bounding box center [132, 392] width 265 height 784
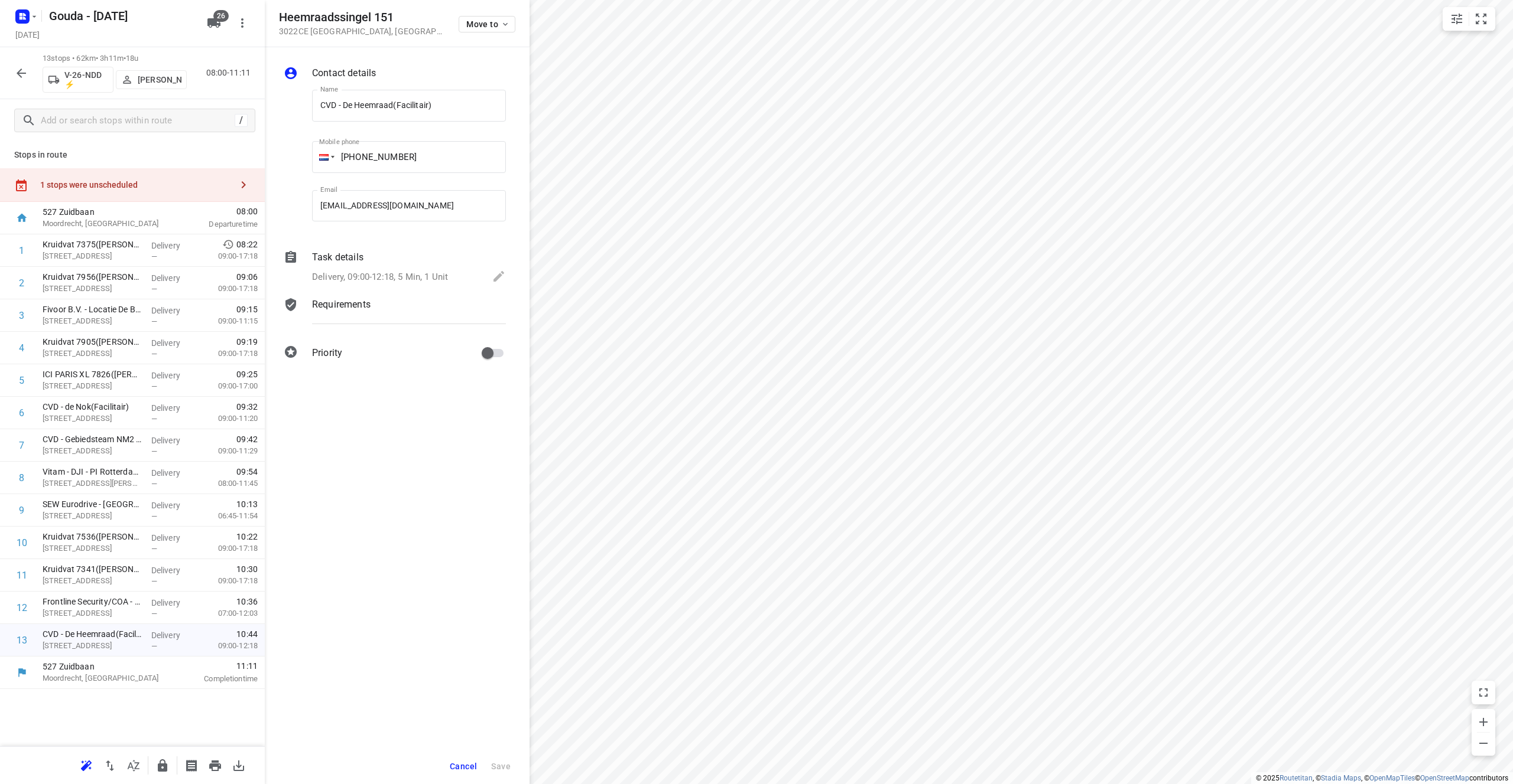
drag, startPoint x: 394, startPoint y: 19, endPoint x: 277, endPoint y: 24, distance: 117.1
click at [277, 24] on div "[STREET_ADDRESS] Move to" at bounding box center [397, 24] width 265 height 47
drag, startPoint x: 394, startPoint y: 104, endPoint x: 110, endPoint y: 86, distance: 284.6
click at [105, 85] on div "Heemraadssingel 151 3022CE [GEOGRAPHIC_DATA] , [GEOGRAPHIC_DATA] Move to Contac…" at bounding box center [132, 392] width 265 height 784
click at [463, 762] on span "Cancel" at bounding box center [463, 767] width 27 height 9
